Goal: Task Accomplishment & Management: Manage account settings

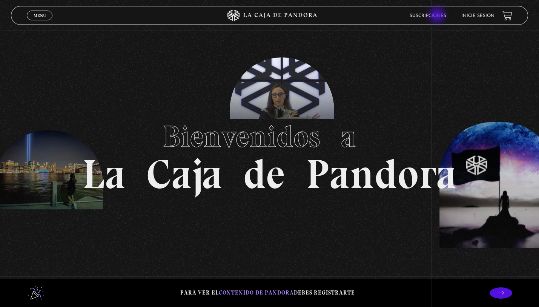
click at [438, 16] on link "Suscripciones" at bounding box center [428, 16] width 37 height 5
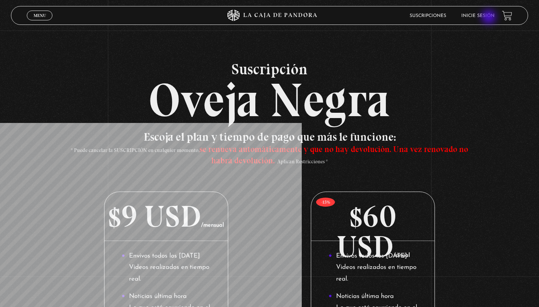
click at [490, 18] on link "Inicie sesión" at bounding box center [477, 16] width 33 height 5
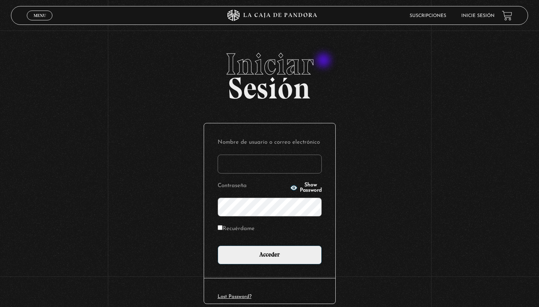
type input "arucha67@gmail.com"
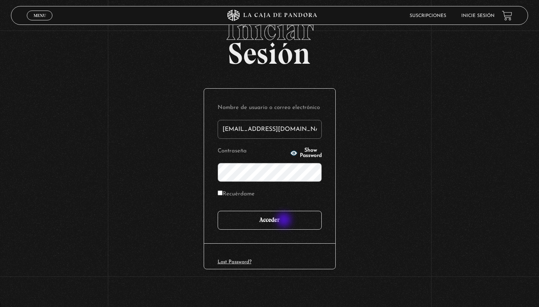
click at [285, 221] on input "Acceder" at bounding box center [270, 220] width 104 height 19
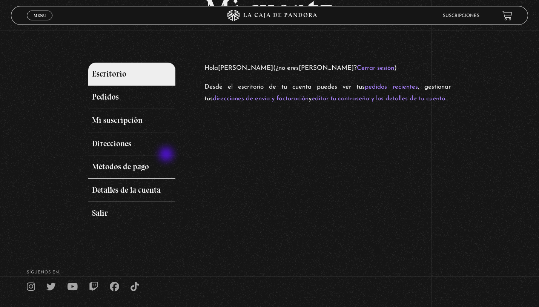
scroll to position [68, 0]
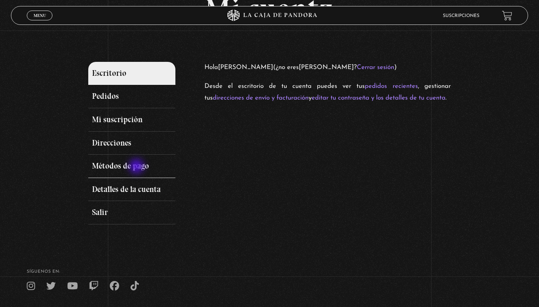
click at [137, 167] on link "Métodos de pago" at bounding box center [131, 166] width 87 height 23
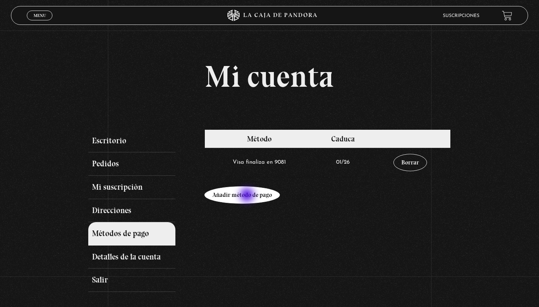
click at [248, 196] on link "Añadir método de pago" at bounding box center [241, 194] width 75 height 17
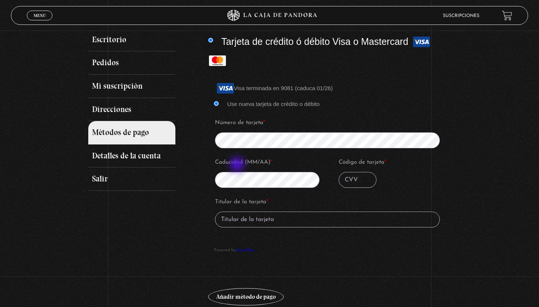
scroll to position [162, 0]
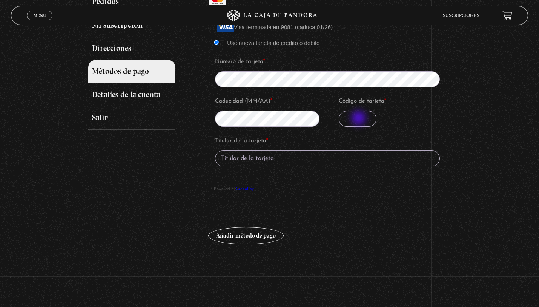
click at [359, 119] on input "Código de tarjeta *" at bounding box center [358, 119] width 38 height 16
type input "332"
click at [285, 161] on input "Titular de la tarjeta *" at bounding box center [327, 159] width 225 height 16
type input "Adriana Ruiz Chacon"
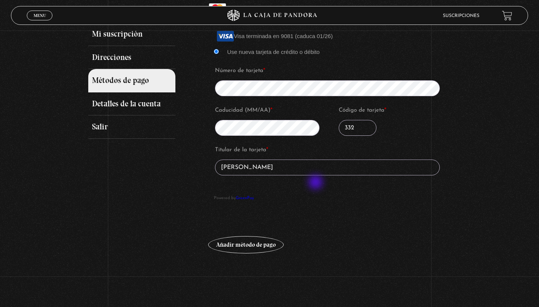
scroll to position [155, 0]
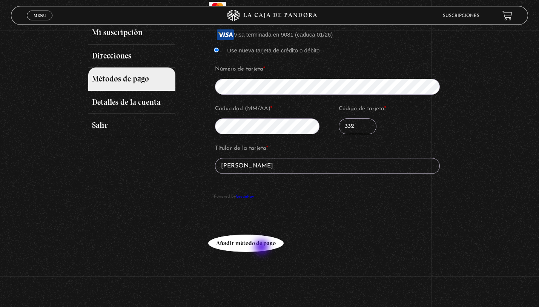
click at [263, 248] on button "Añadir método de pago" at bounding box center [245, 243] width 75 height 17
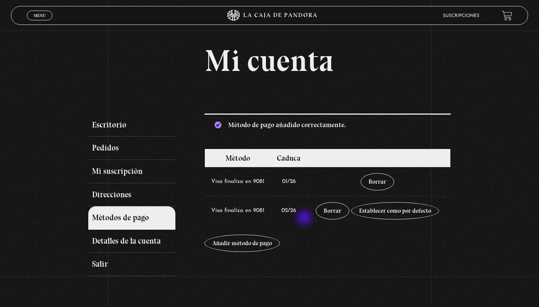
scroll to position [20, 0]
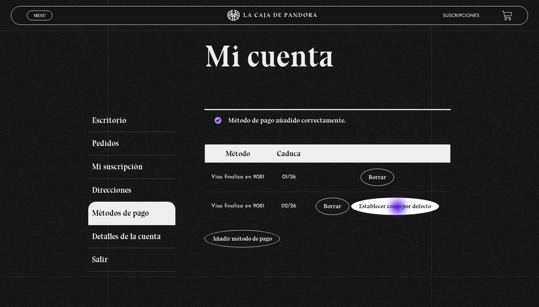
click at [399, 208] on link "Establecer como por defecto" at bounding box center [395, 206] width 88 height 17
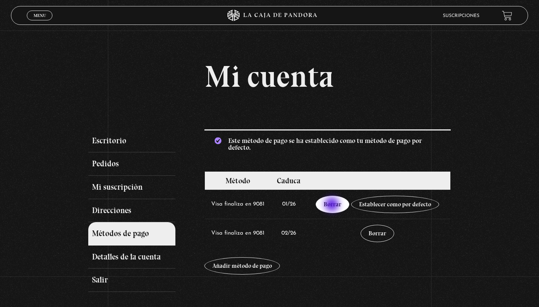
click at [333, 205] on link "Borrar" at bounding box center [333, 204] width 34 height 17
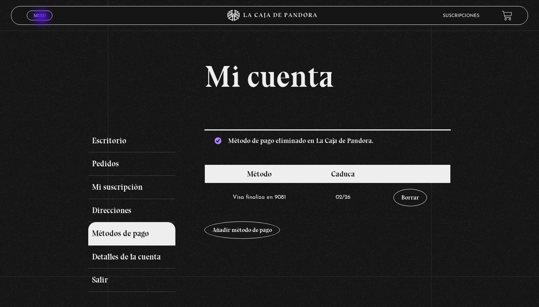
click at [41, 18] on span "Menu" at bounding box center [40, 15] width 12 height 5
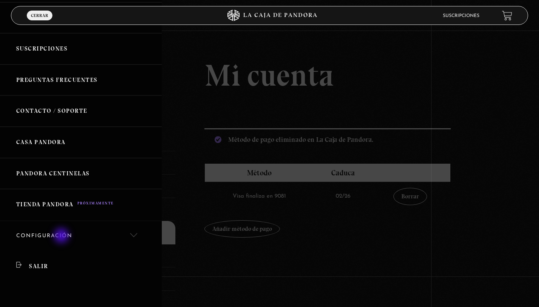
scroll to position [130, 0]
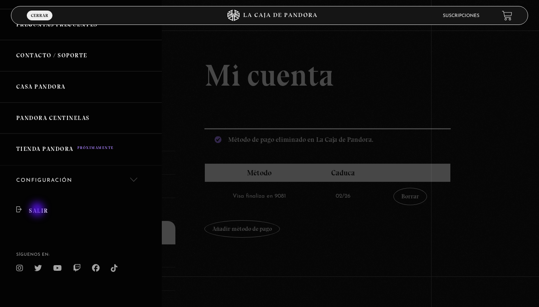
click at [38, 209] on link "Salir" at bounding box center [81, 211] width 162 height 31
